Goal: Find contact information: Obtain details needed to contact an individual or organization

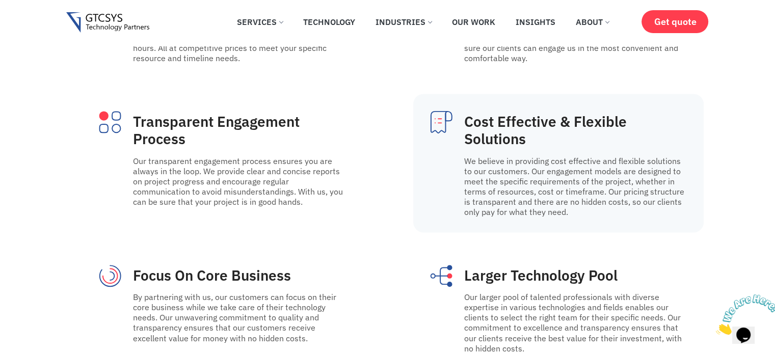
scroll to position [5467, 0]
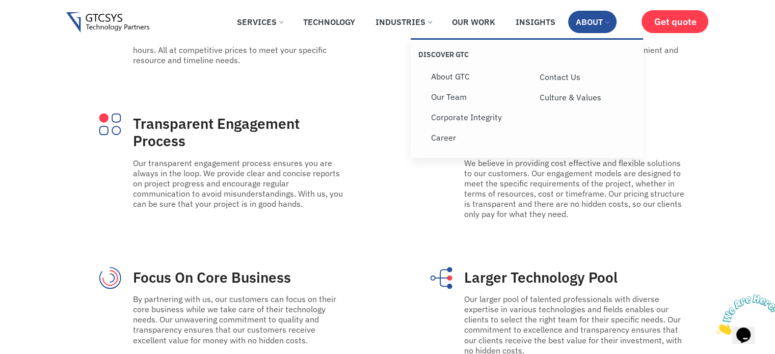
click at [586, 30] on link "About" at bounding box center [592, 22] width 48 height 22
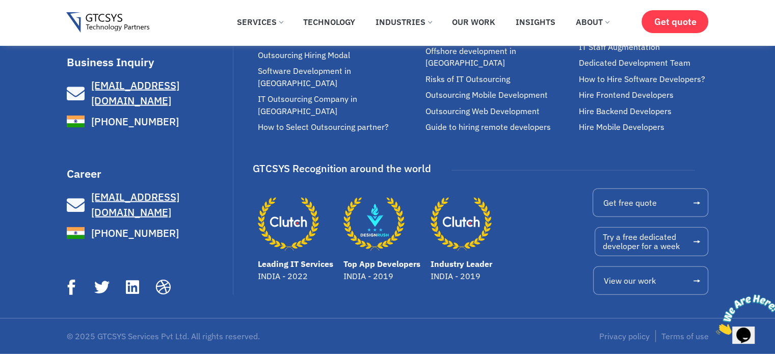
scroll to position [3300, 0]
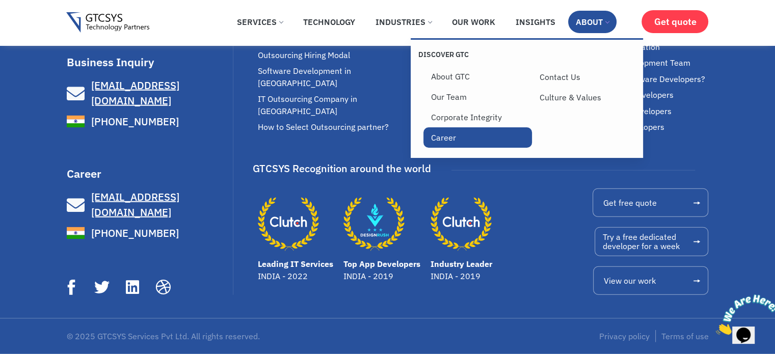
click at [458, 137] on link "Career" at bounding box center [477, 137] width 108 height 20
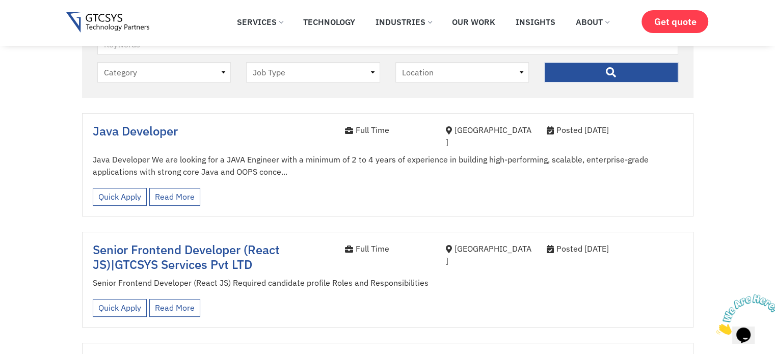
scroll to position [102, 0]
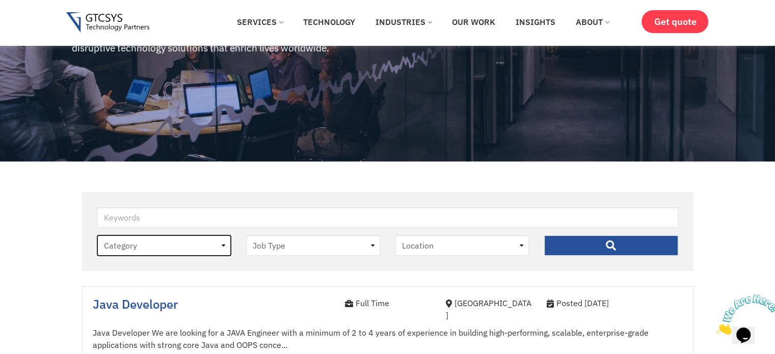
click at [182, 244] on select "Category job" at bounding box center [164, 245] width 134 height 20
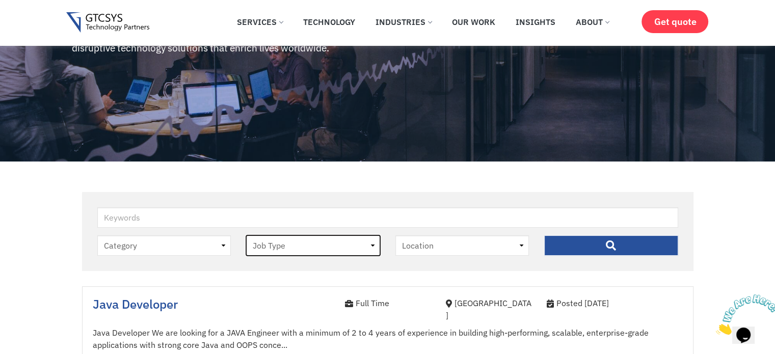
click at [286, 250] on select "Job Type Full Time Internee" at bounding box center [313, 245] width 134 height 20
select select "internee"
click at [246, 235] on select "Job Type Full Time Internee" at bounding box center [313, 245] width 134 height 20
click at [567, 254] on input "" at bounding box center [611, 245] width 134 height 20
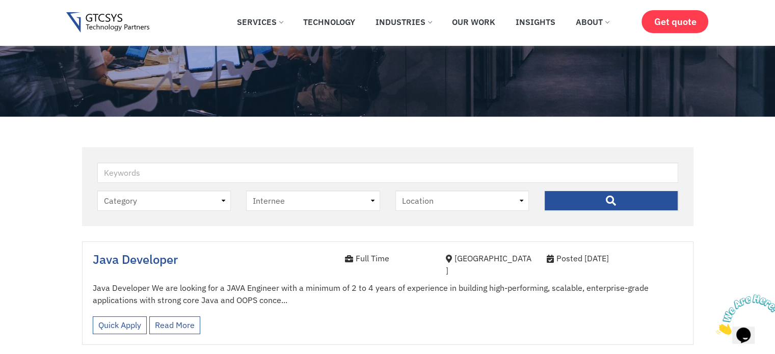
scroll to position [204, 0]
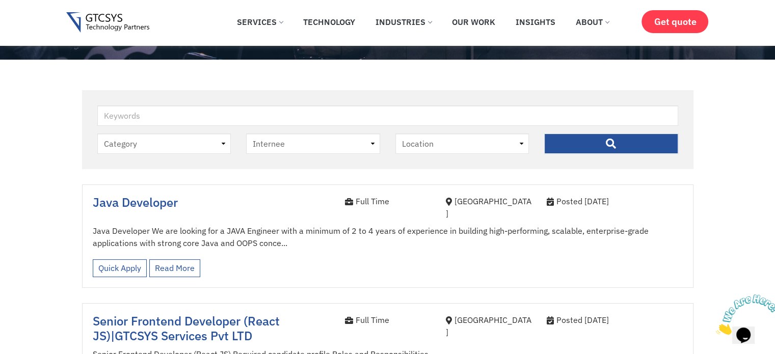
click at [578, 141] on input "" at bounding box center [611, 143] width 134 height 20
click at [191, 141] on select "Category job" at bounding box center [164, 143] width 134 height 20
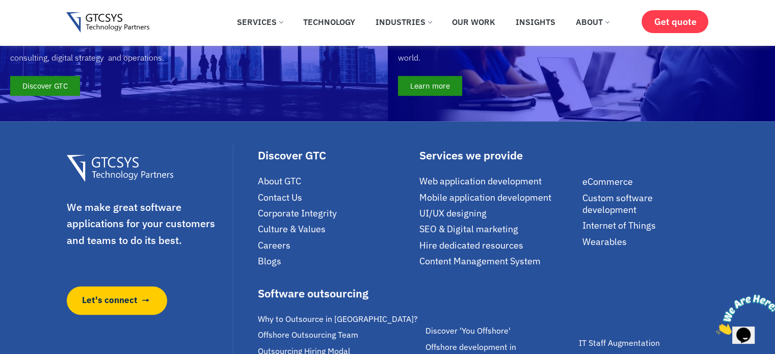
scroll to position [984, 0]
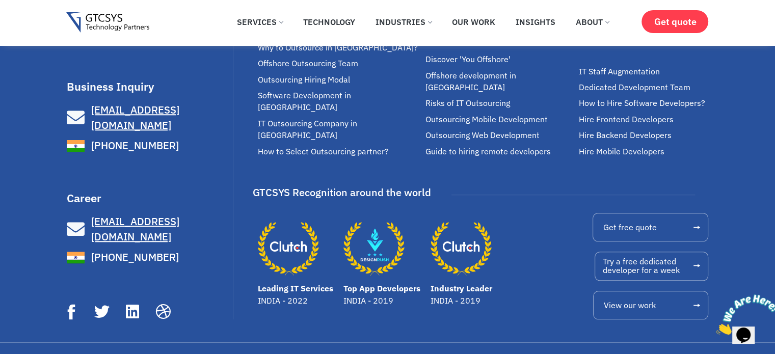
click at [96, 214] on span "[EMAIL_ADDRESS][DOMAIN_NAME]" at bounding box center [135, 228] width 88 height 29
drag, startPoint x: 184, startPoint y: 209, endPoint x: 85, endPoint y: 199, distance: 99.8
drag, startPoint x: 85, startPoint y: 199, endPoint x: 221, endPoint y: 234, distance: 139.8
click at [221, 249] on link "[PHONE_NUMBER]" at bounding box center [149, 258] width 164 height 18
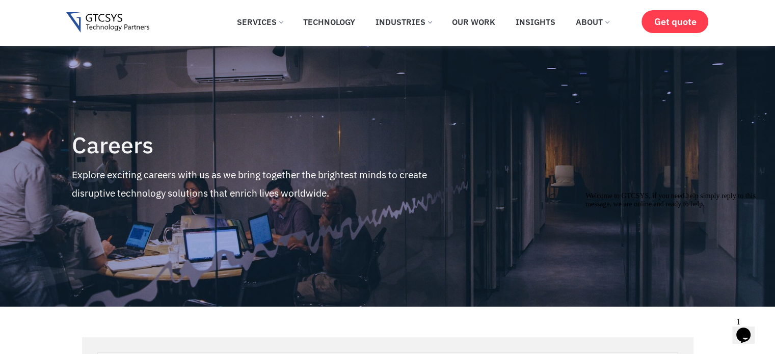
scroll to position [0, 0]
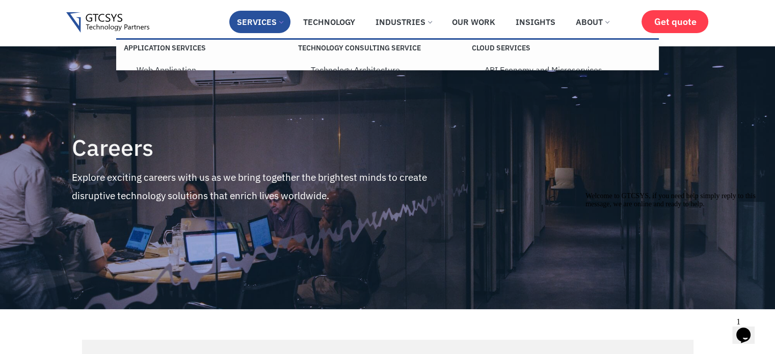
click at [263, 18] on link "Services" at bounding box center [259, 22] width 61 height 22
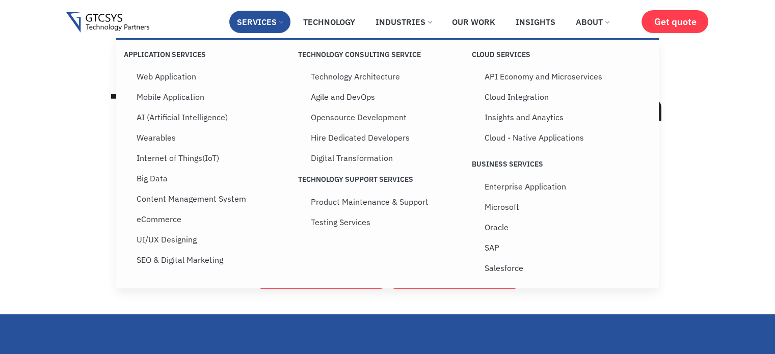
click at [255, 20] on link "Services" at bounding box center [259, 22] width 61 height 22
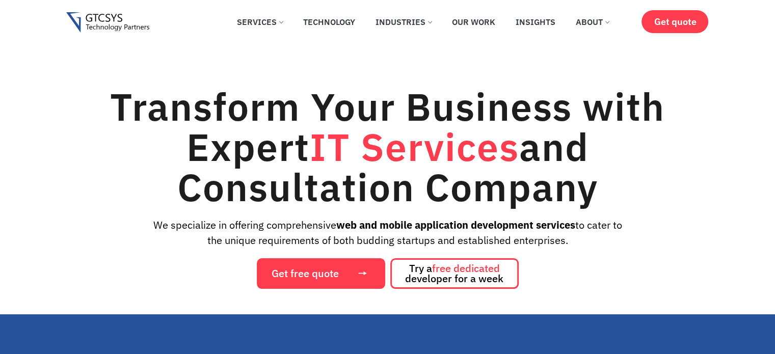
scroll to position [87, 0]
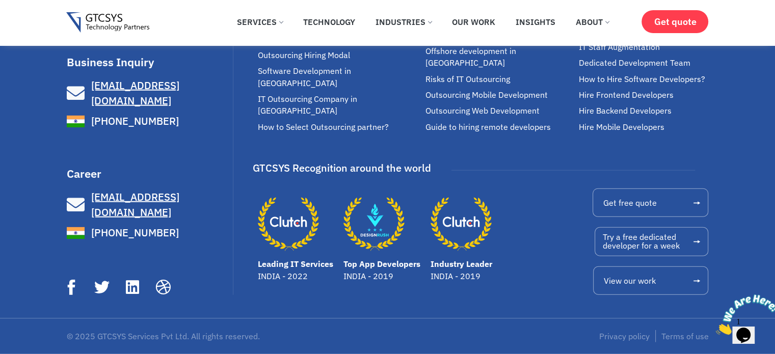
scroll to position [2917, 0]
drag, startPoint x: 204, startPoint y: 268, endPoint x: 98, endPoint y: 251, distance: 107.3
drag, startPoint x: 98, startPoint y: 251, endPoint x: 82, endPoint y: 260, distance: 17.8
click at [82, 213] on icon at bounding box center [78, 205] width 22 height 18
click at [78, 213] on icon at bounding box center [78, 205] width 22 height 18
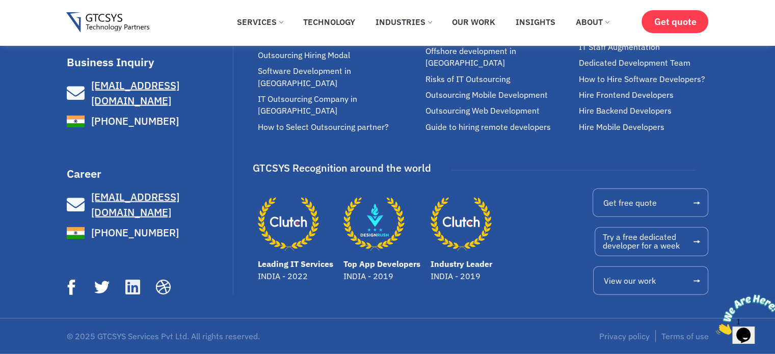
click at [136, 295] on icon at bounding box center [132, 287] width 17 height 17
drag, startPoint x: 168, startPoint y: 262, endPoint x: 79, endPoint y: 263, distance: 88.6
drag, startPoint x: 79, startPoint y: 263, endPoint x: 121, endPoint y: 270, distance: 42.4
click at [121, 220] on link "[EMAIL_ADDRESS][DOMAIN_NAME]" at bounding box center [149, 204] width 164 height 31
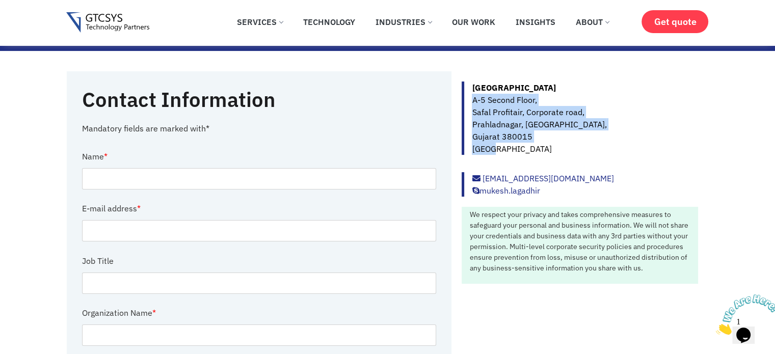
drag, startPoint x: 498, startPoint y: 149, endPoint x: 466, endPoint y: 99, distance: 58.9
click at [466, 99] on div "Ahmedabad A-5 Second Floor, Safal Profitair, Corporate road, Prahladnagar, Ahme…" at bounding box center [579, 117] width 236 height 73
copy p "A-5 Second Floor, Safal Profitair, Corporate road, Prahladnagar, Ahmedabad, Guj…"
